Goal: Find specific page/section: Find specific page/section

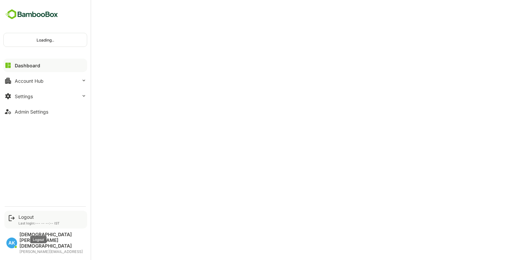
click at [24, 220] on div "Logout" at bounding box center [38, 217] width 41 height 6
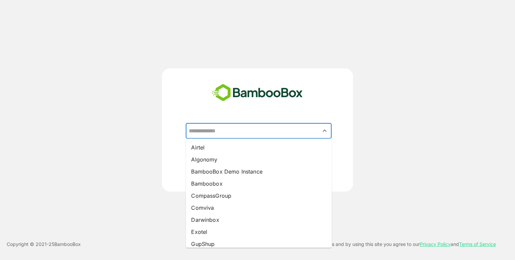
click at [238, 125] on input "text" at bounding box center [258, 131] width 143 height 13
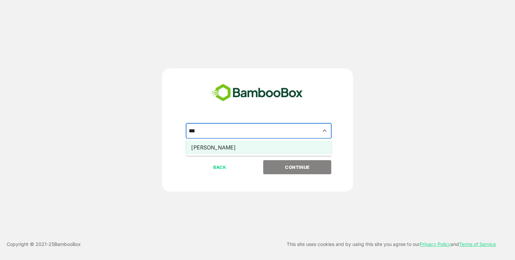
click at [223, 143] on li "[PERSON_NAME]" at bounding box center [259, 147] width 146 height 12
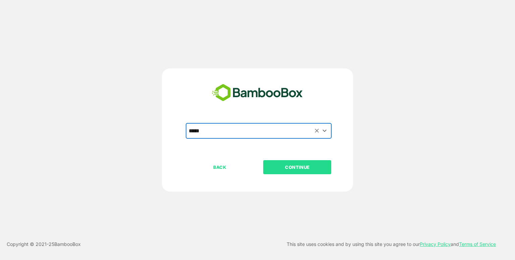
type input "*****"
click at [298, 173] on button "CONTINUE" at bounding box center [297, 167] width 68 height 14
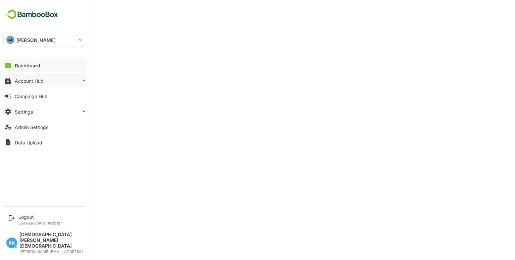
click at [52, 83] on button "Account Hub" at bounding box center [45, 80] width 84 height 13
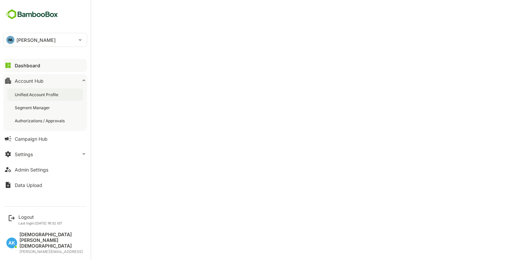
click at [63, 96] on div "Unified Account Profile" at bounding box center [45, 94] width 76 height 12
